Goal: Check status

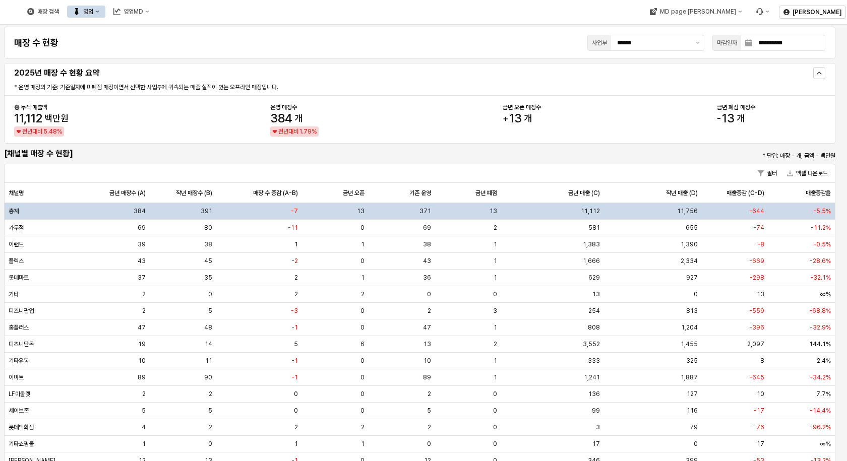
click at [105, 15] on button "영업" at bounding box center [86, 12] width 38 height 12
click at [186, 29] on div "목표매출 달성현황" at bounding box center [198, 30] width 53 height 8
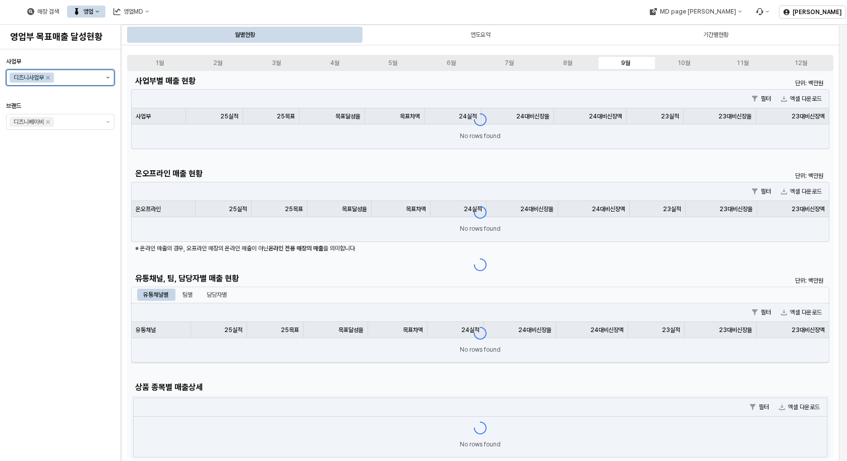
click at [106, 78] on icon "제안 사항 표시" at bounding box center [108, 78] width 4 height 2
click at [47, 136] on div "아가방사업부" at bounding box center [62, 133] width 79 height 8
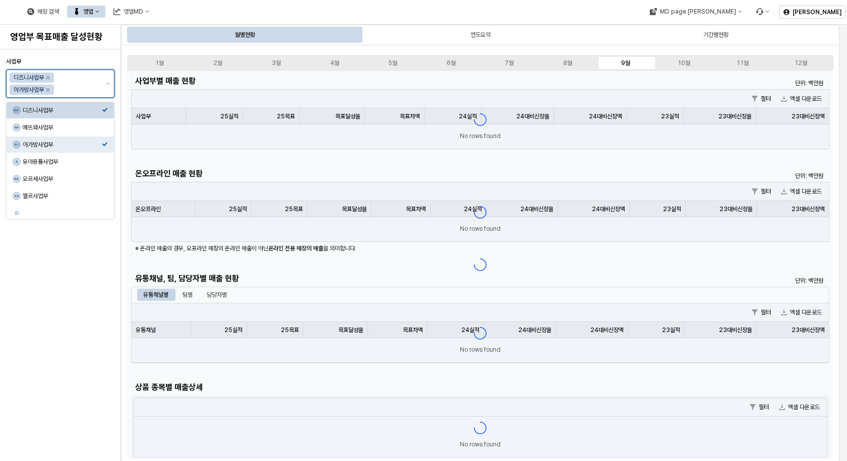
click at [48, 79] on icon "Remove 디즈니사업부" at bounding box center [48, 78] width 4 height 4
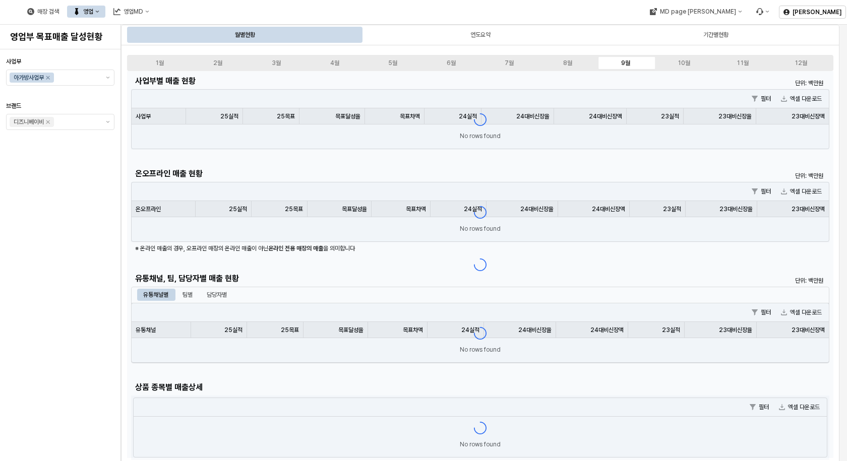
click at [73, 201] on div "사업부 아가방사업부 브랜드 디즈니베이비" at bounding box center [60, 255] width 108 height 404
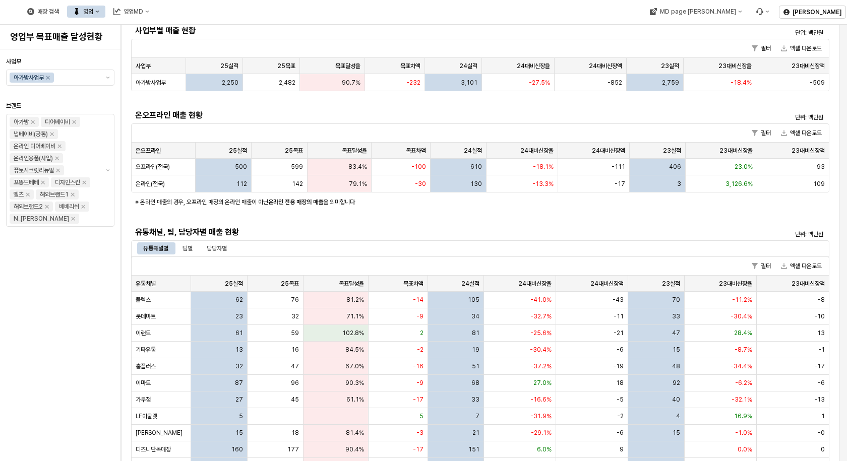
scroll to position [101, 0]
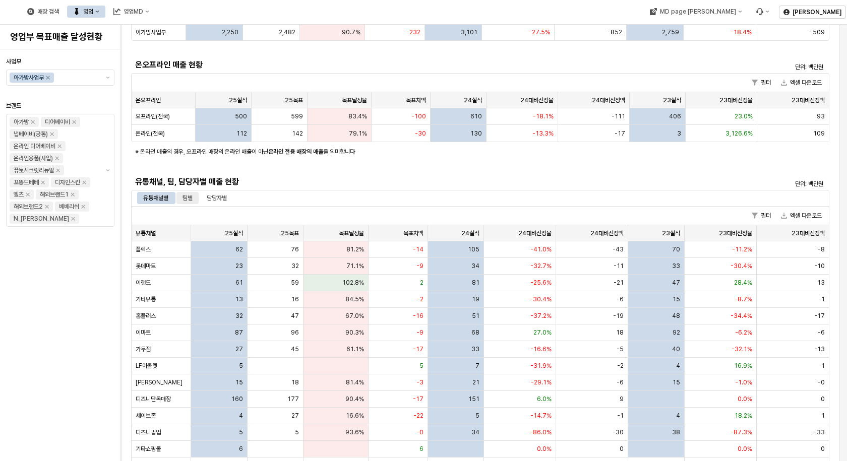
click at [186, 196] on div "팀별" at bounding box center [188, 198] width 10 height 12
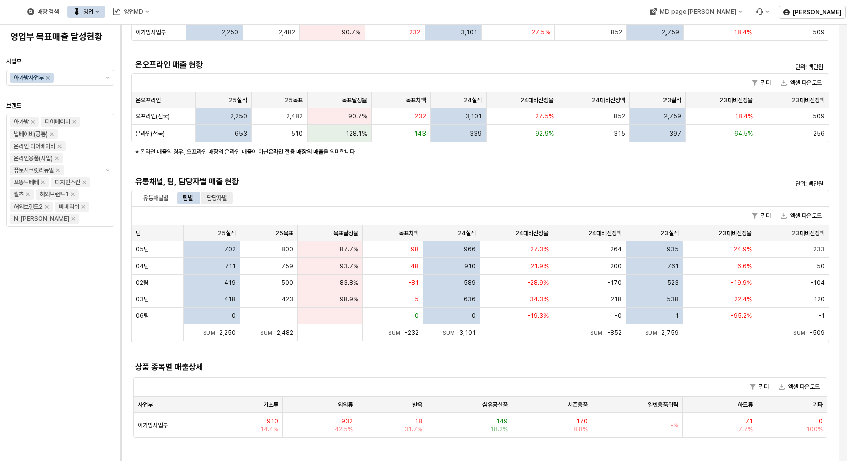
click at [219, 201] on div "담당자별" at bounding box center [217, 198] width 20 height 12
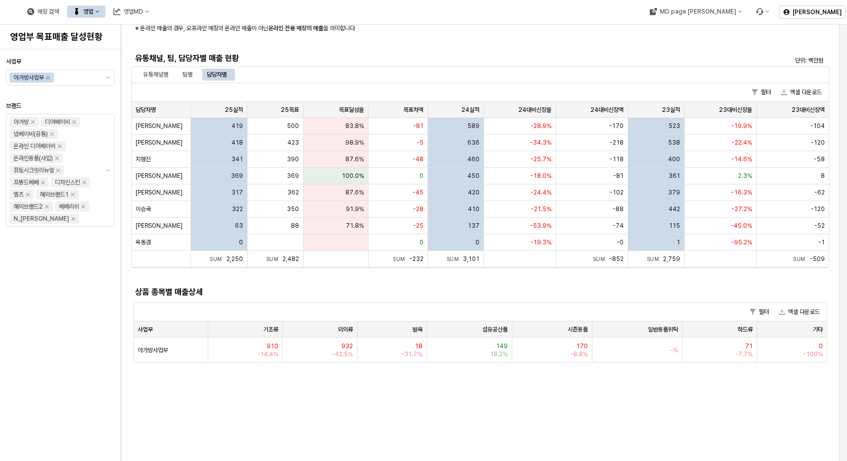
scroll to position [202, 0]
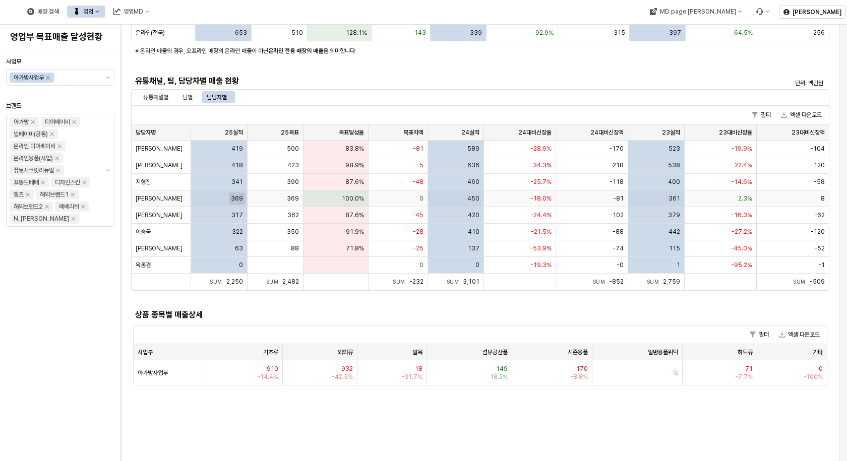
click at [238, 200] on span "369" at bounding box center [237, 199] width 12 height 8
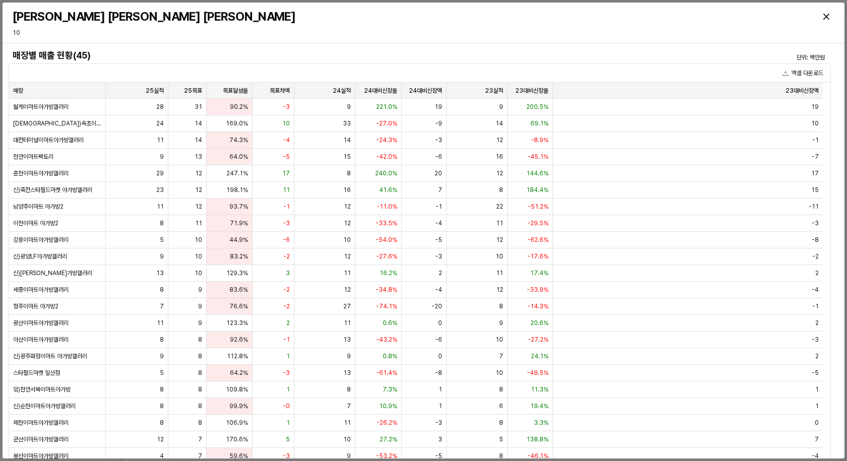
click at [294, 51] on h4 "매장별 매출 현황(45)" at bounding box center [317, 55] width 609 height 10
click at [315, 19] on h3 "[PERSON_NAME] [PERSON_NAME] [PERSON_NAME]" at bounding box center [320, 17] width 615 height 14
